Goal: Find specific page/section: Find specific page/section

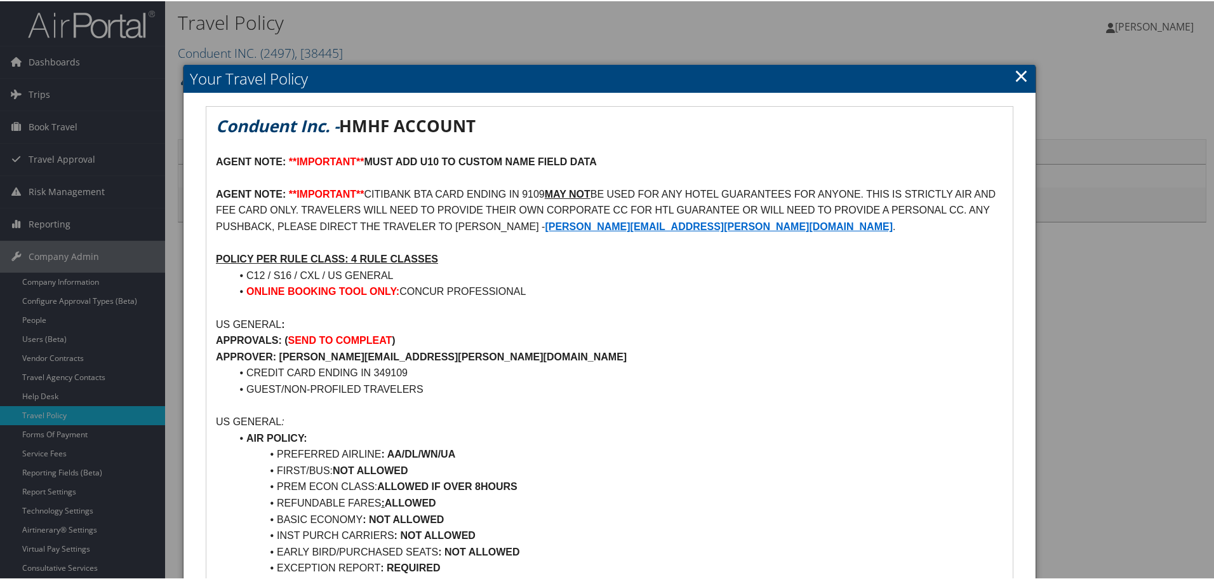
click at [627, 77] on link "×" at bounding box center [1021, 74] width 15 height 25
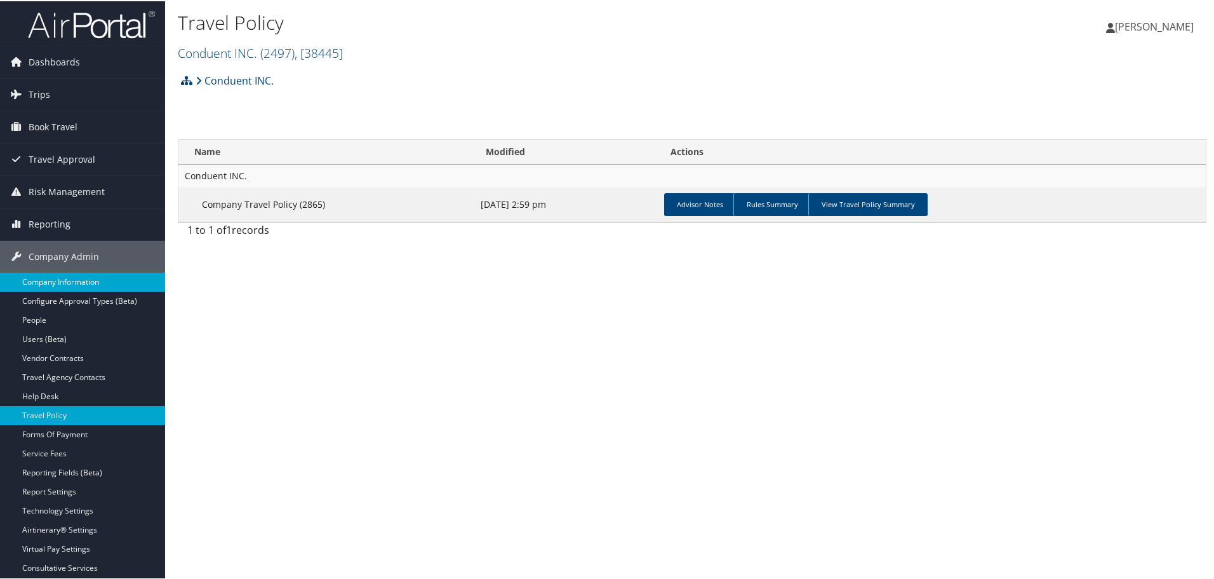
click at [97, 281] on link "Company Information" at bounding box center [82, 280] width 165 height 19
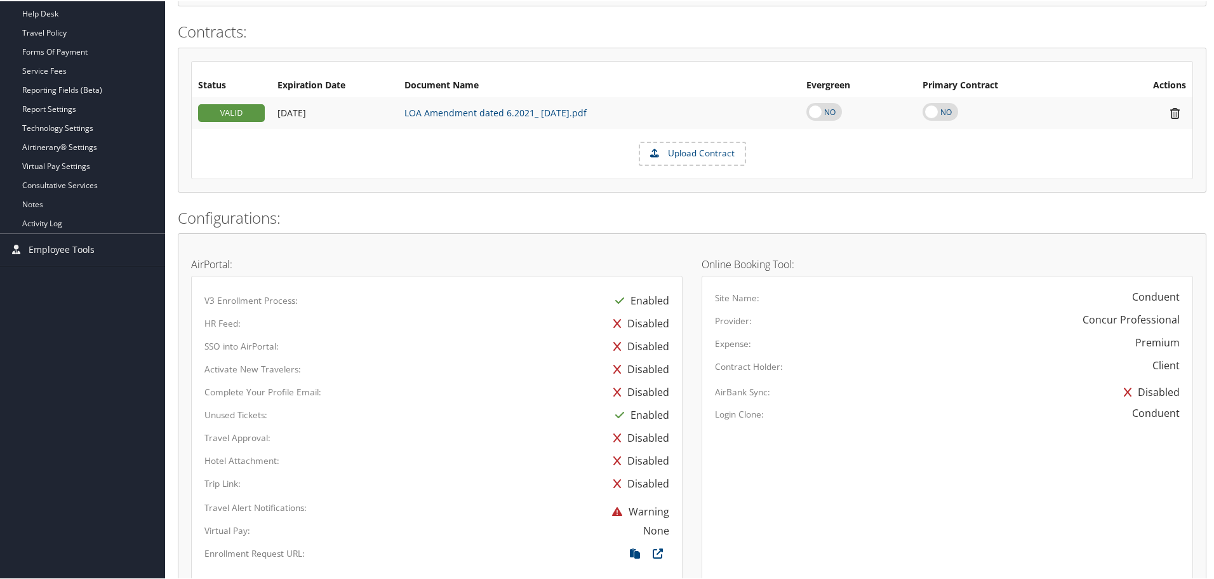
scroll to position [65, 0]
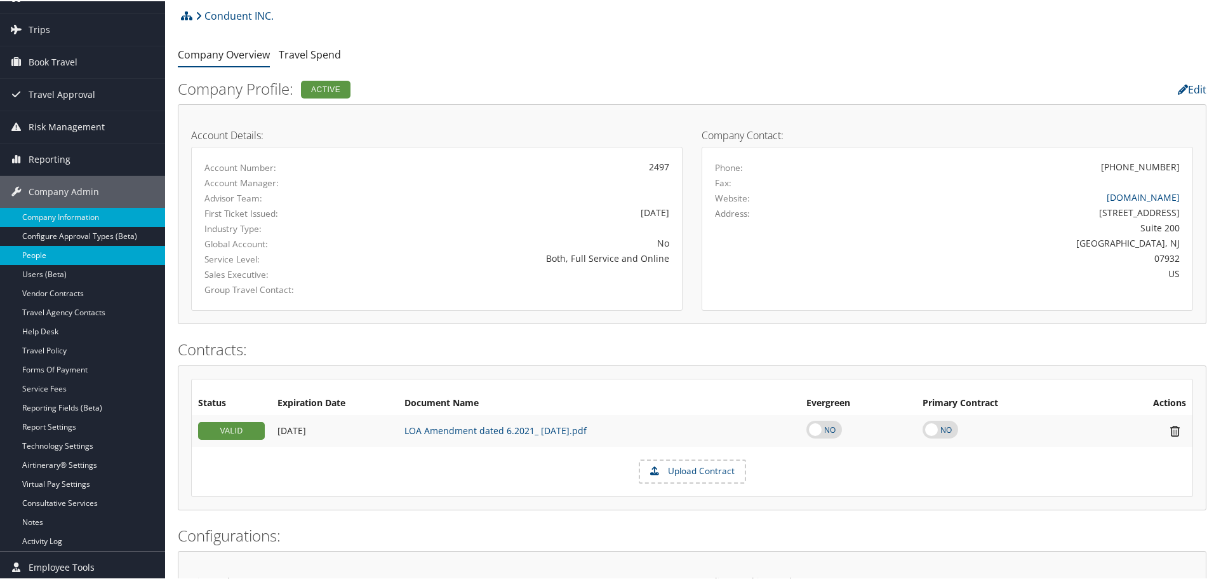
click at [46, 256] on link "People" at bounding box center [82, 254] width 165 height 19
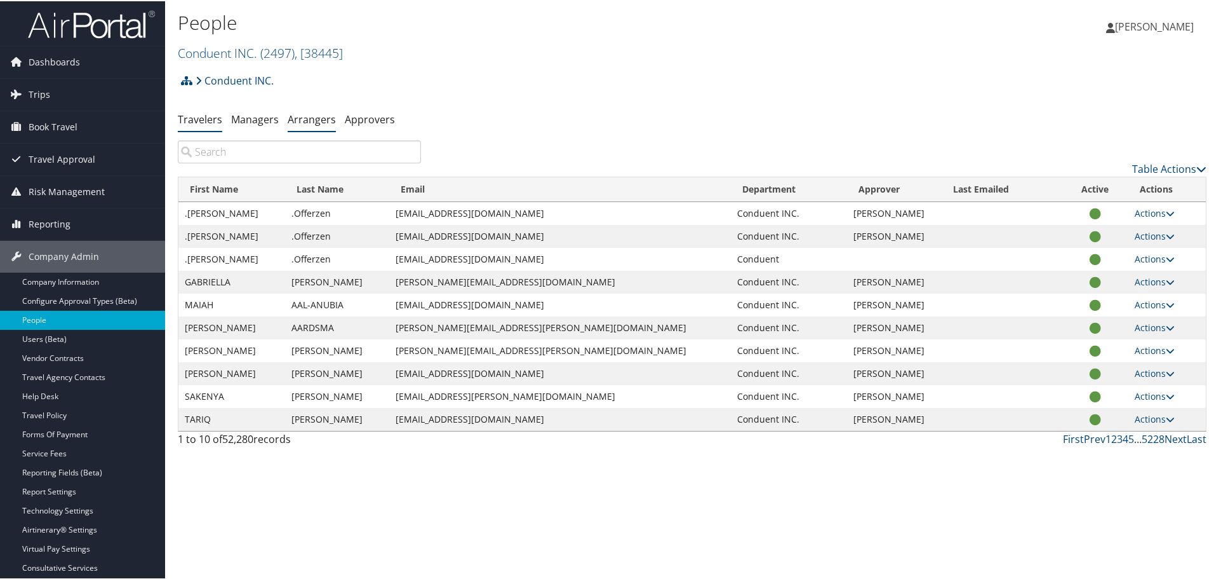
click at [310, 117] on link "Arrangers" at bounding box center [312, 118] width 48 height 14
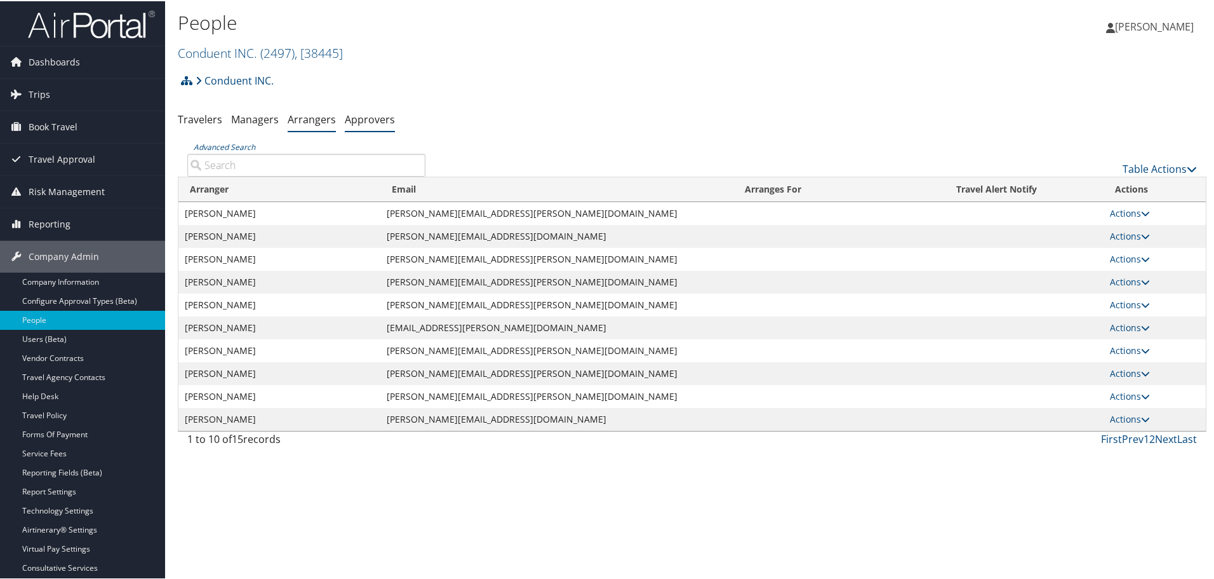
click at [364, 124] on link "Approvers" at bounding box center [370, 118] width 50 height 14
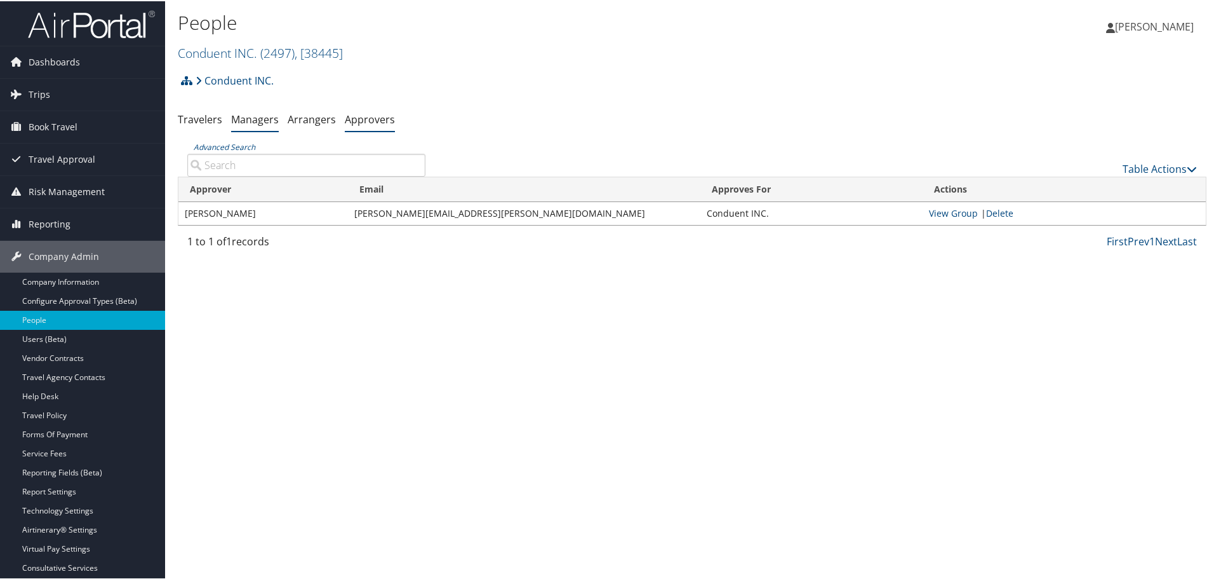
click at [252, 119] on link "Managers" at bounding box center [255, 118] width 48 height 14
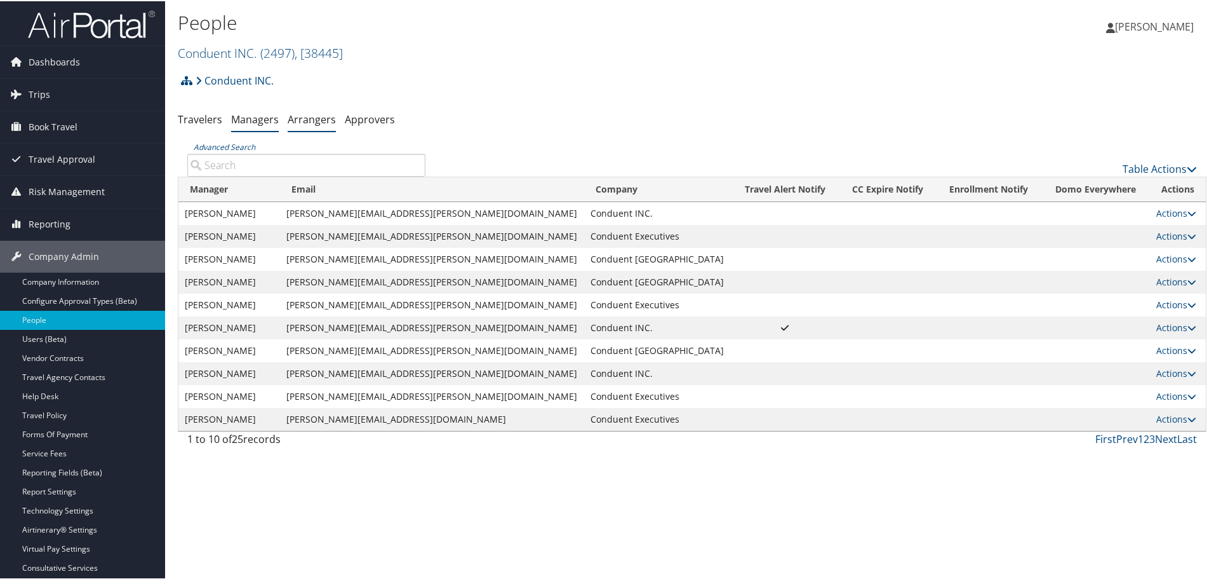
click at [309, 121] on link "Arrangers" at bounding box center [312, 118] width 48 height 14
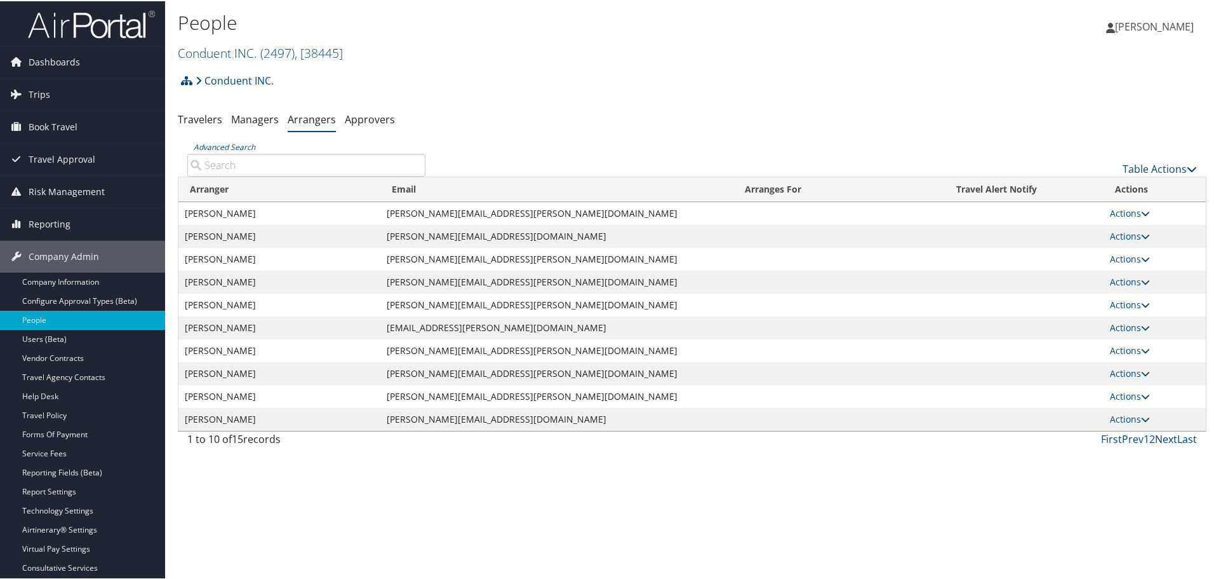
click at [1164, 438] on link "Next" at bounding box center [1166, 438] width 22 height 14
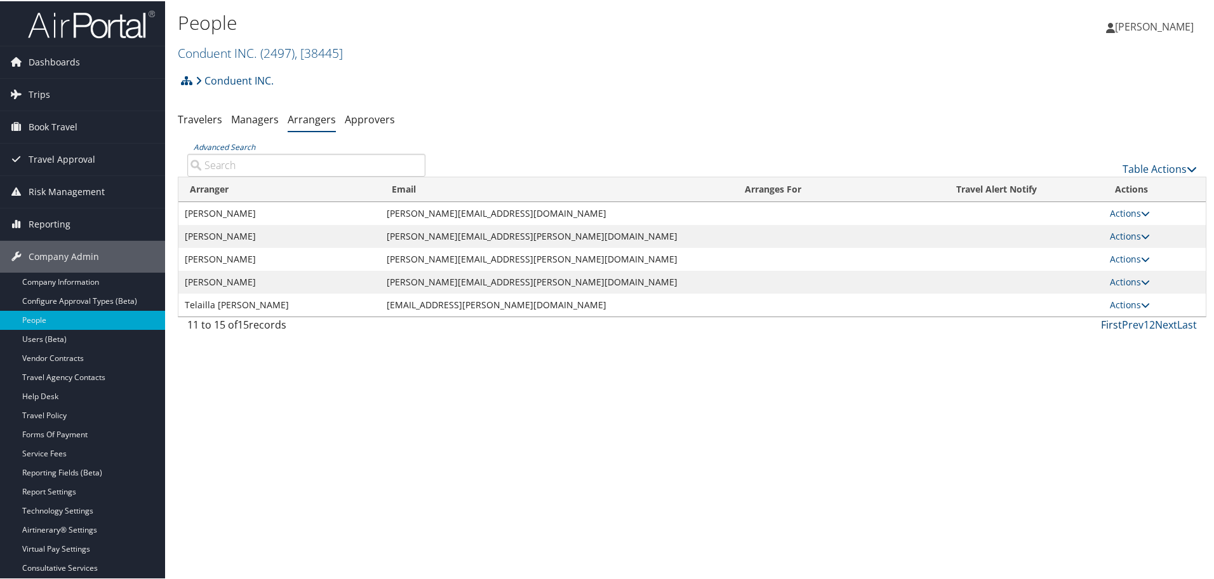
click at [1112, 323] on link "First" at bounding box center [1111, 323] width 21 height 14
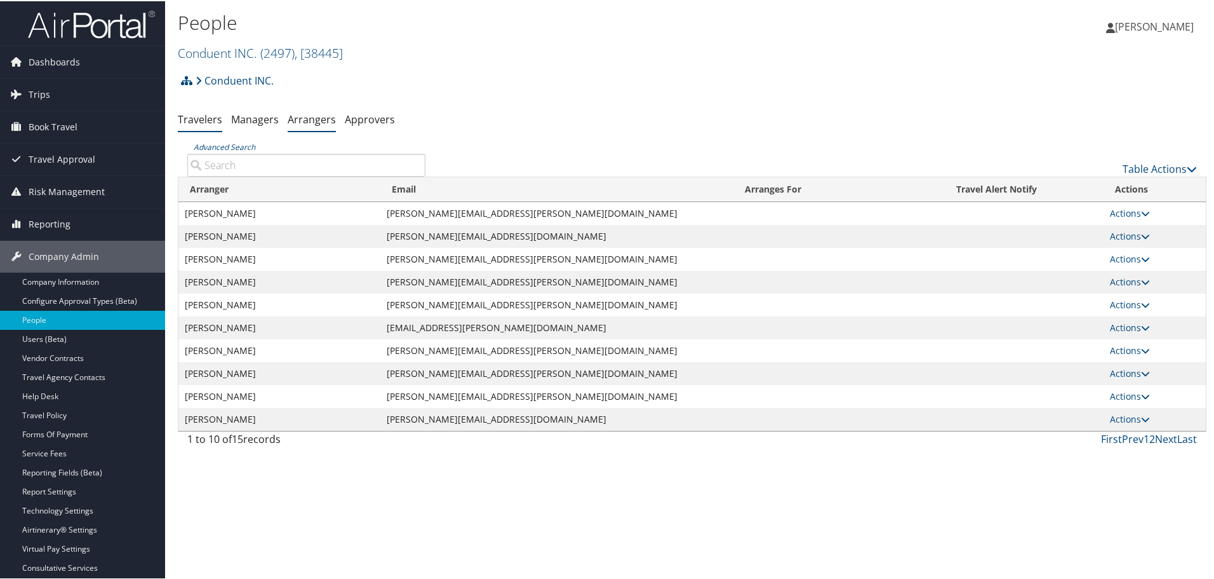
click at [188, 116] on link "Travelers" at bounding box center [200, 118] width 44 height 14
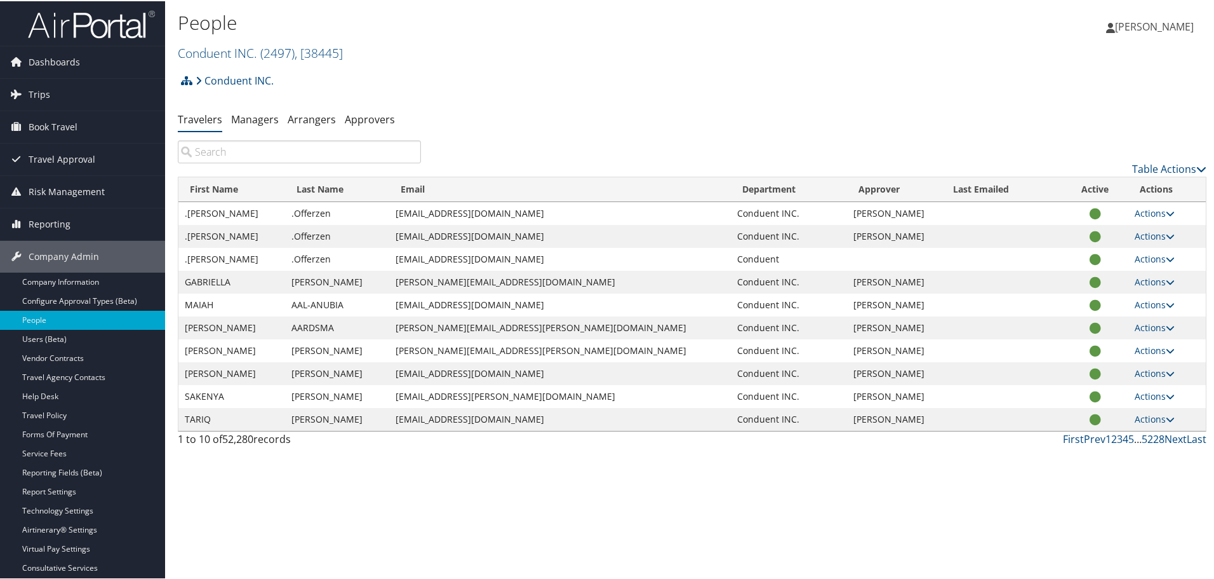
click at [233, 152] on input "search" at bounding box center [299, 150] width 243 height 23
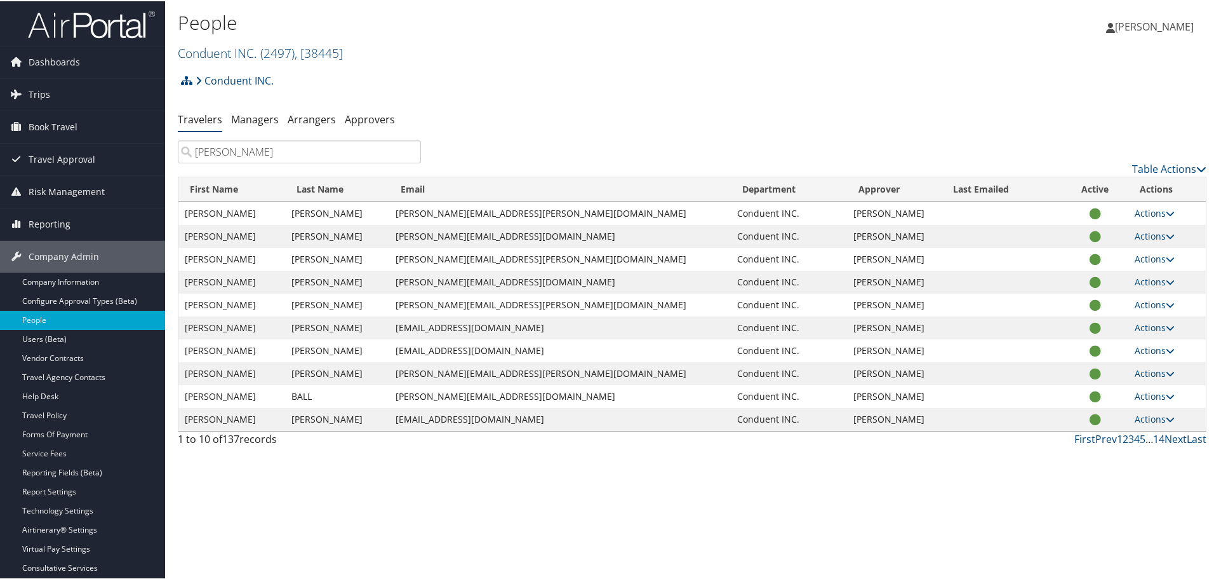
scroll to position [64, 0]
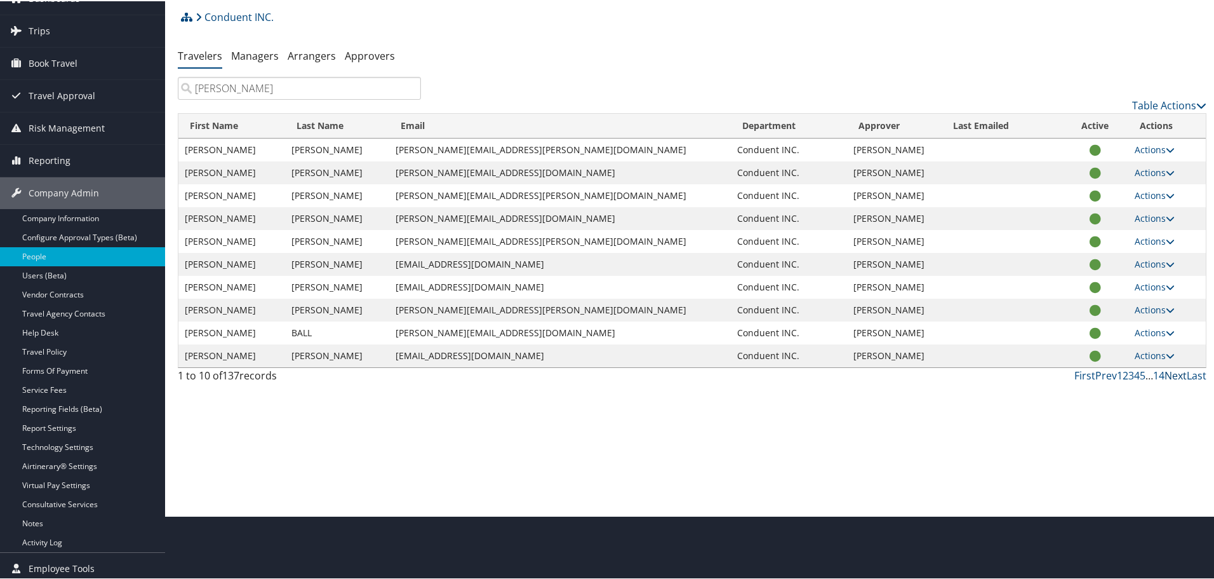
type input "pam"
click at [1172, 376] on link "Next" at bounding box center [1176, 374] width 22 height 14
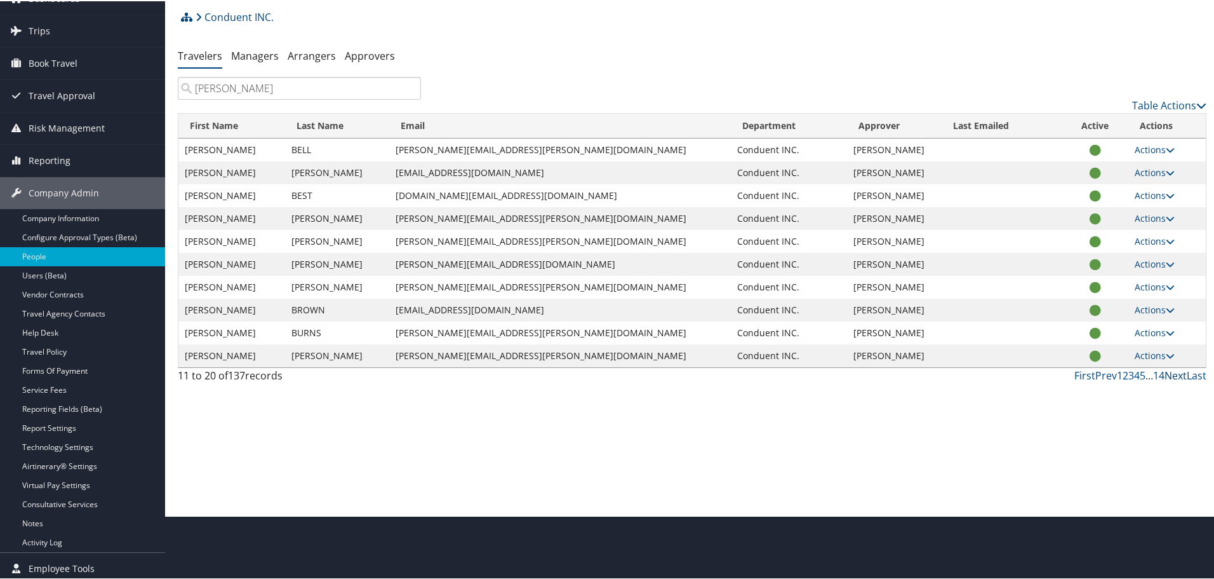
click at [1172, 376] on link "Next" at bounding box center [1176, 374] width 22 height 14
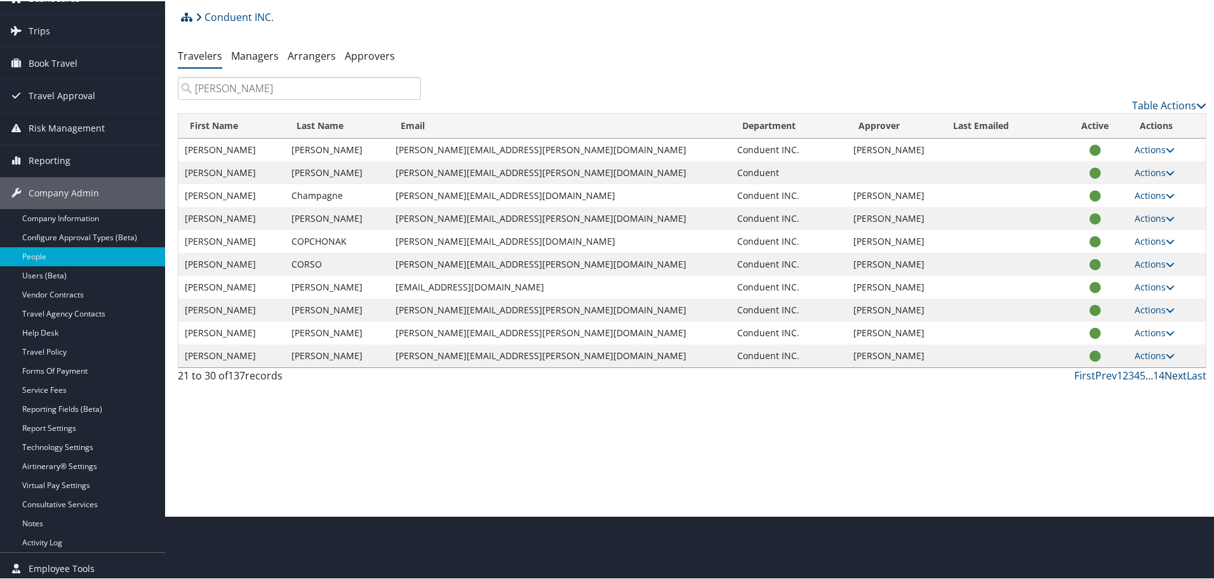
click at [1172, 376] on link "Next" at bounding box center [1176, 374] width 22 height 14
